Goal: Task Accomplishment & Management: Manage account settings

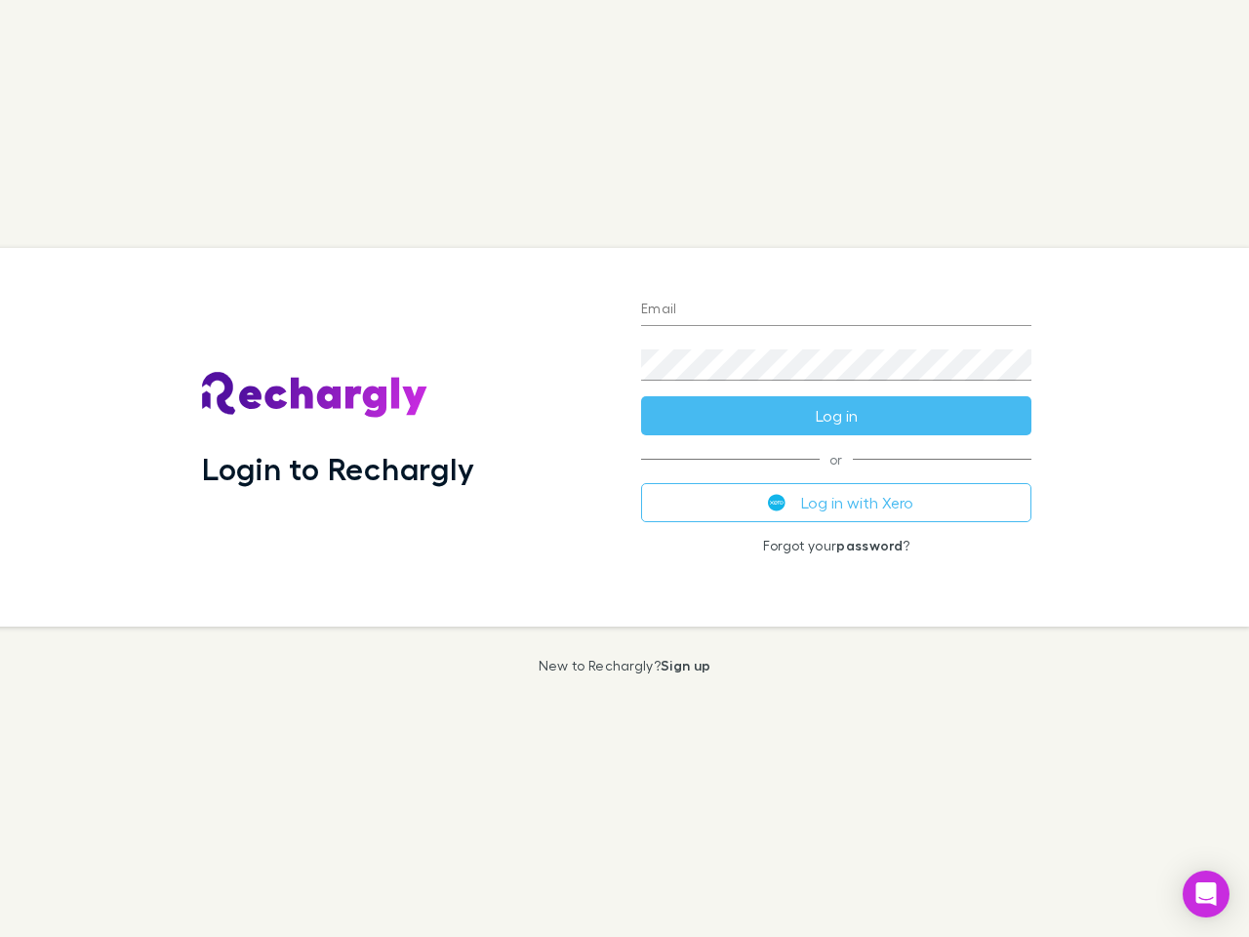
click at [625, 469] on div "Login to Rechargly" at bounding box center [405, 437] width 439 height 379
click at [837, 310] on input "Email" at bounding box center [836, 310] width 390 height 31
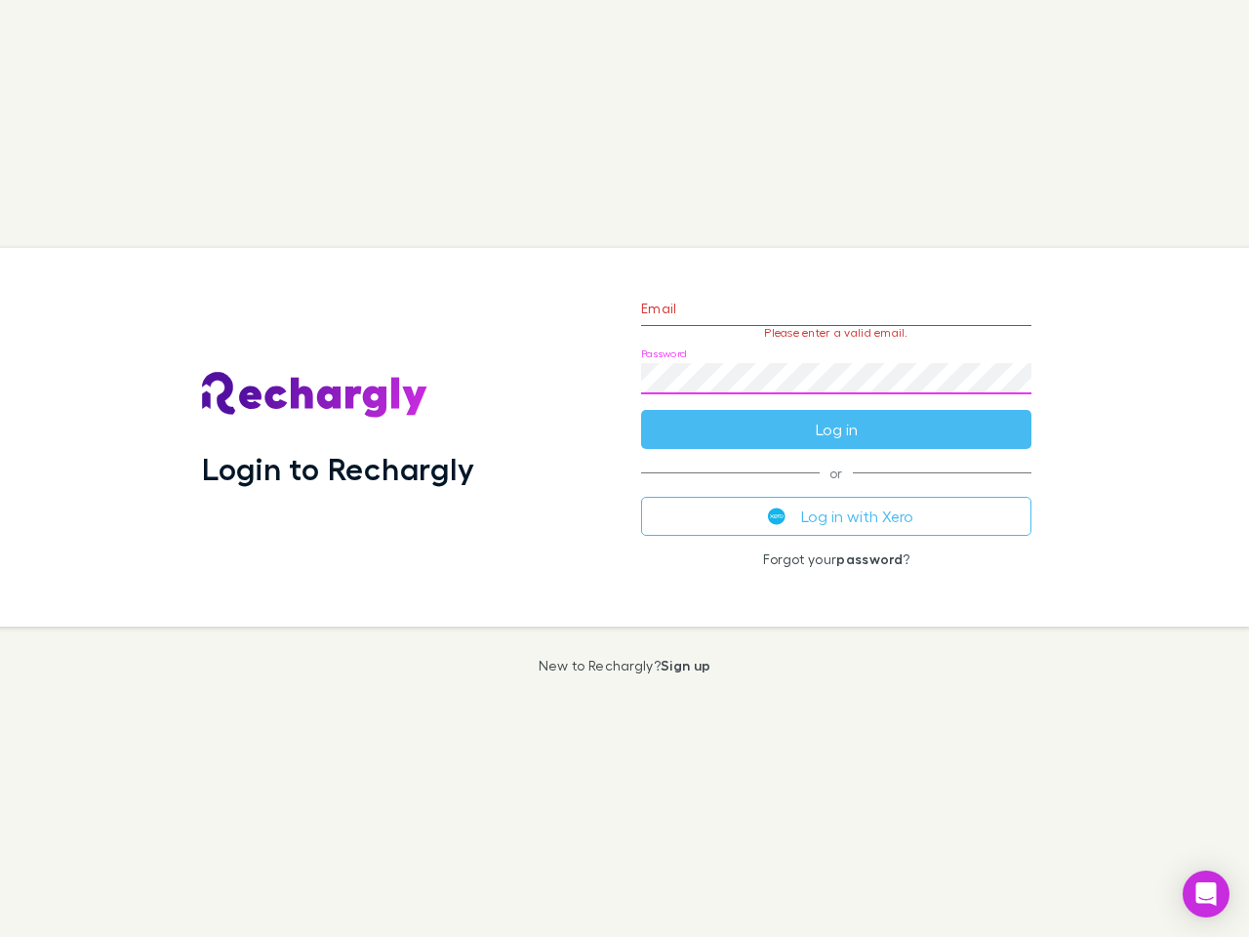
click at [837, 416] on form "Email Please enter a valid email. Password Log in" at bounding box center [836, 364] width 390 height 170
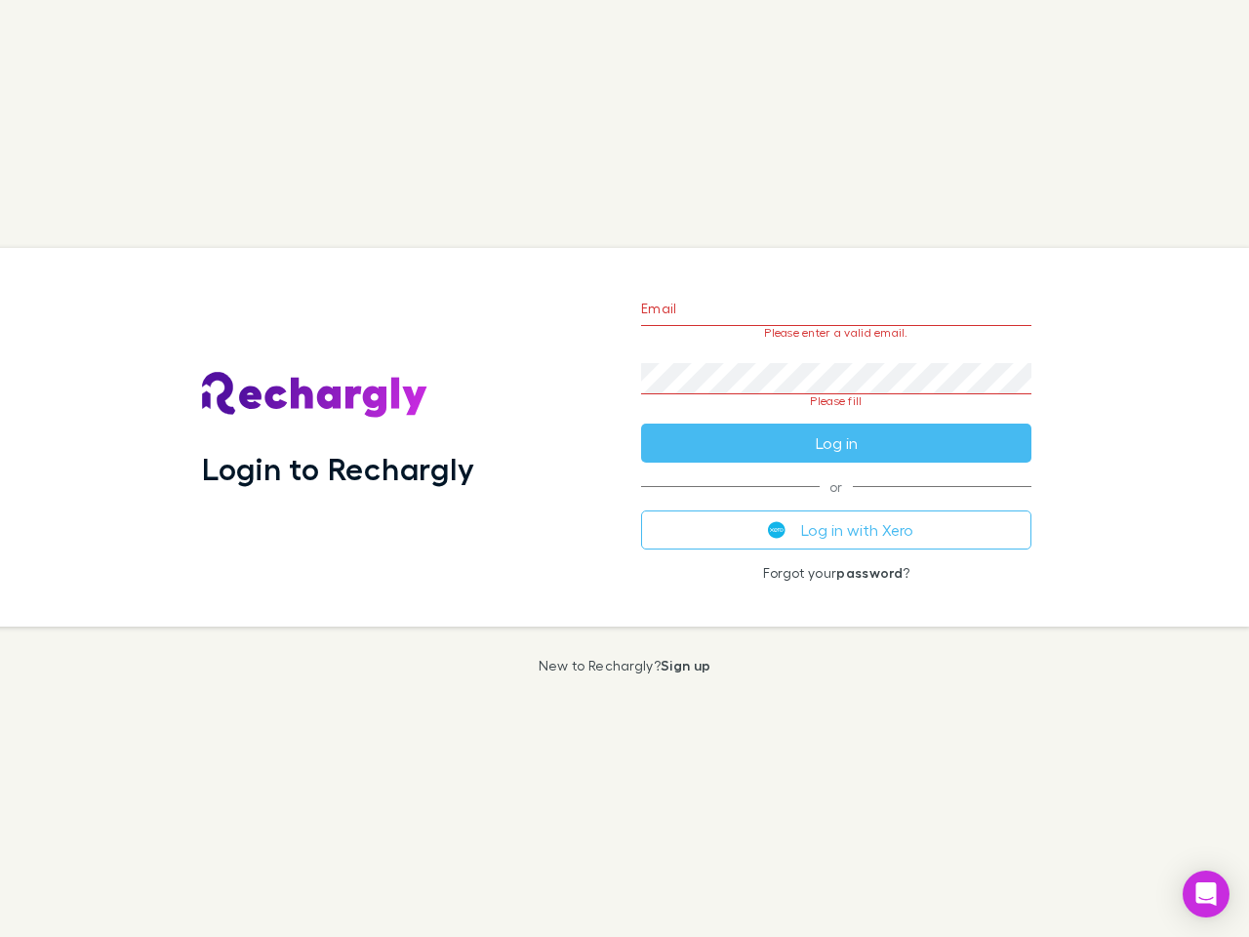
click at [837, 503] on div "Email Please enter a valid email. Password Please fill Log in or Log in with Xe…" at bounding box center [837, 437] width 422 height 379
click at [1207, 894] on icon "Open Intercom Messenger" at bounding box center [1207, 893] width 20 height 23
